Goal: Navigation & Orientation: Find specific page/section

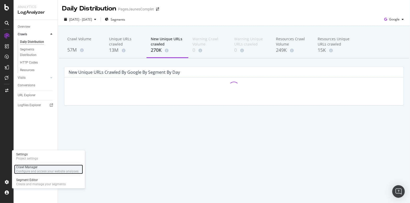
click at [31, 168] on div "Crawl Manager" at bounding box center [47, 167] width 62 height 4
